Goal: Go to known website: Go to known website

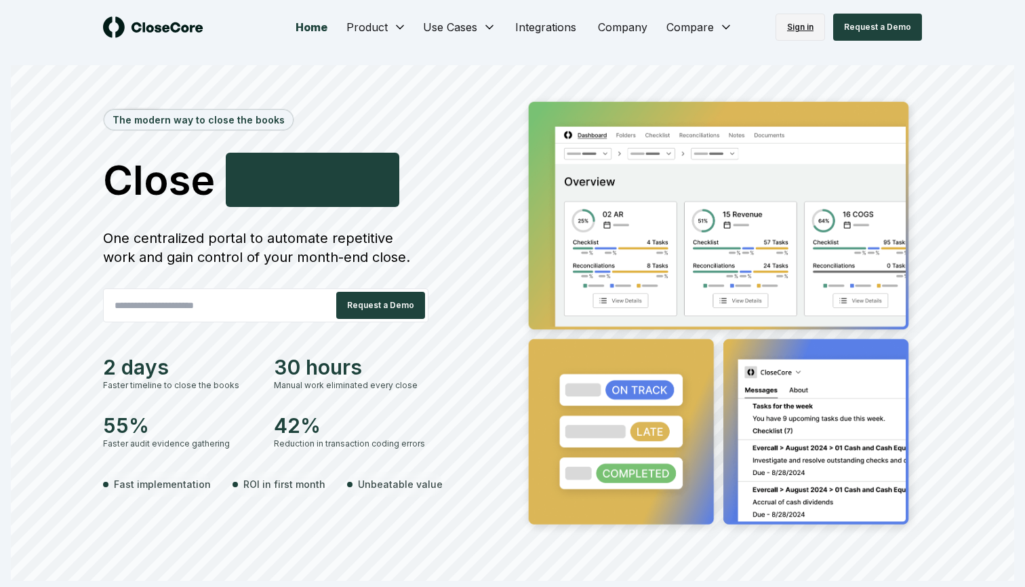
click at [806, 28] on link "Sign in" at bounding box center [800, 27] width 49 height 27
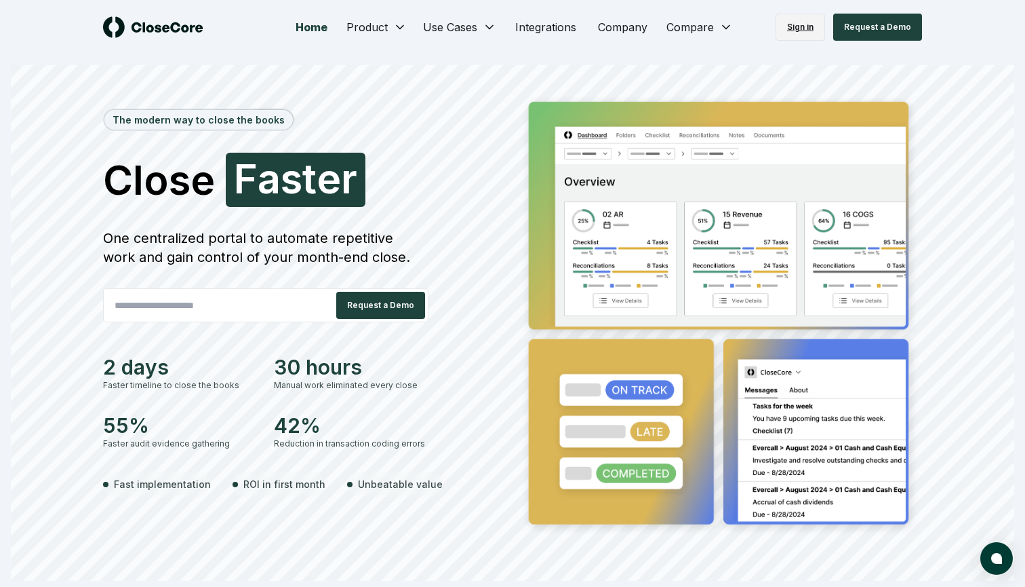
click at [796, 26] on link "Sign in" at bounding box center [800, 27] width 49 height 27
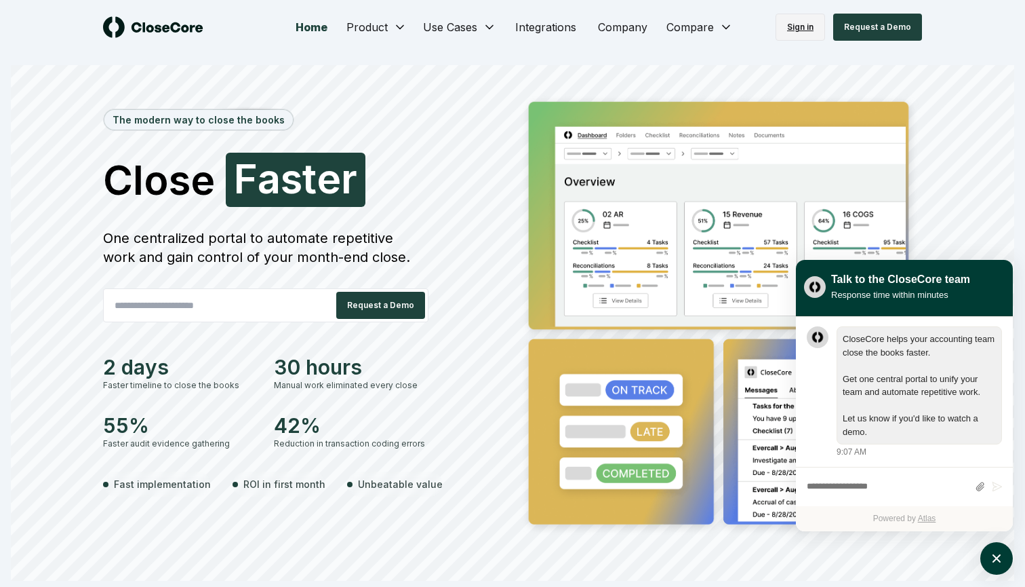
click at [795, 22] on link "Sign in" at bounding box center [800, 27] width 49 height 27
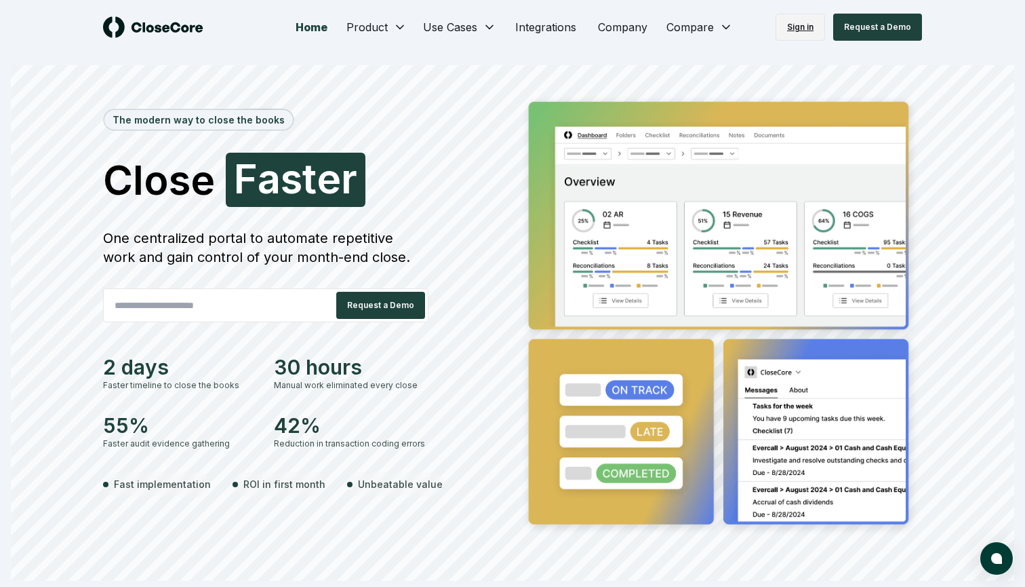
click at [801, 22] on link "Sign in" at bounding box center [800, 27] width 49 height 27
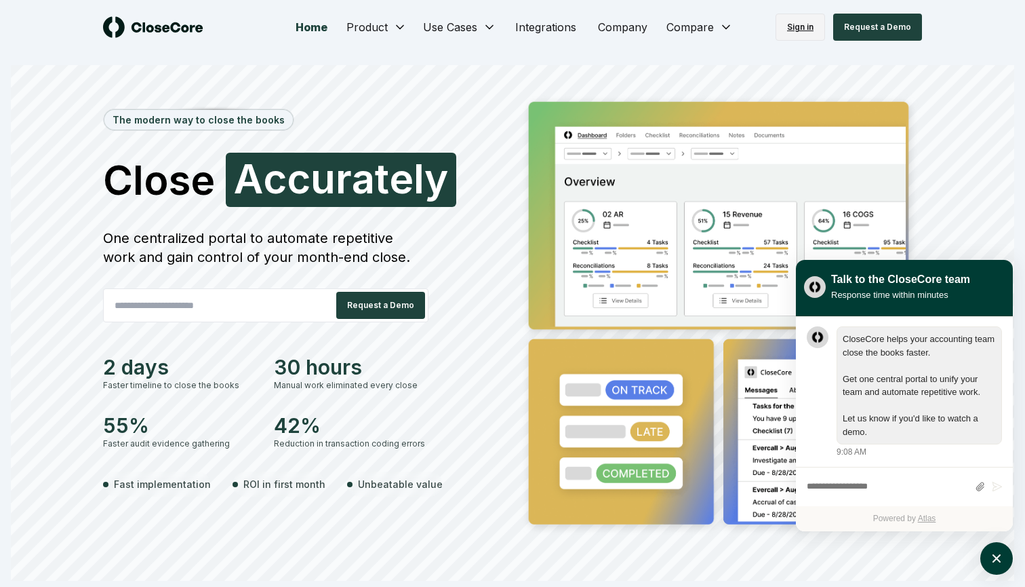
click at [810, 27] on link "Sign in" at bounding box center [800, 27] width 49 height 27
